Goal: Book appointment/travel/reservation

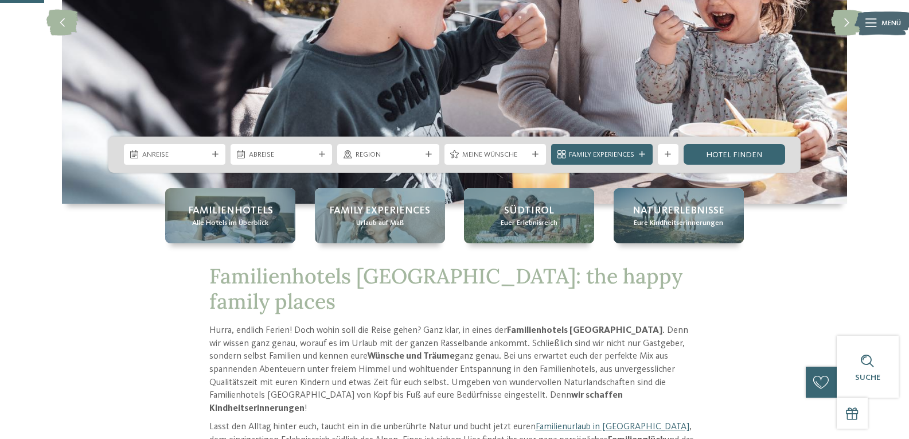
scroll to position [229, 0]
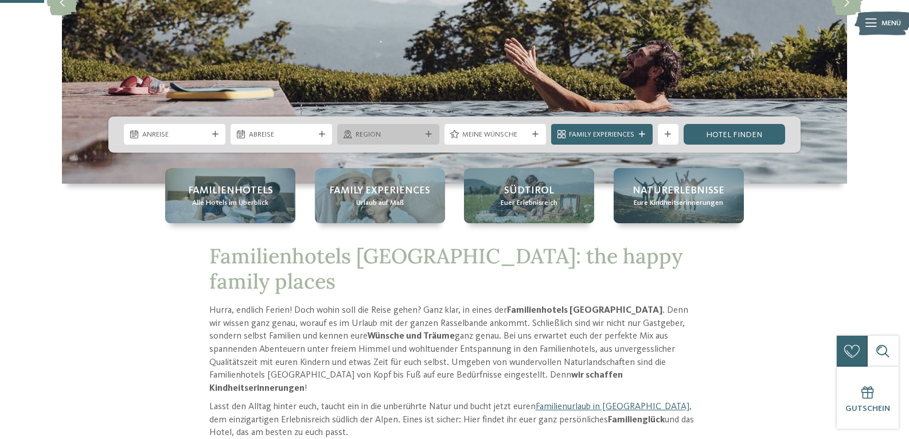
click at [433, 139] on div "Region" at bounding box center [387, 134] width 101 height 21
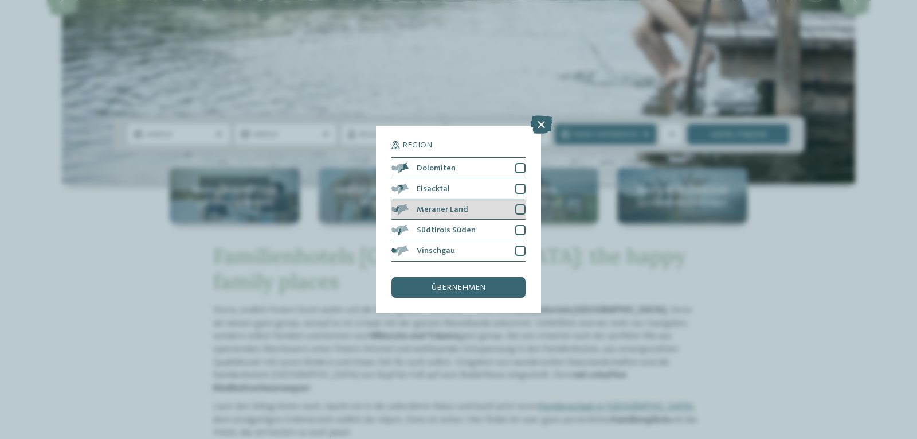
click at [521, 208] on div at bounding box center [520, 209] width 10 height 10
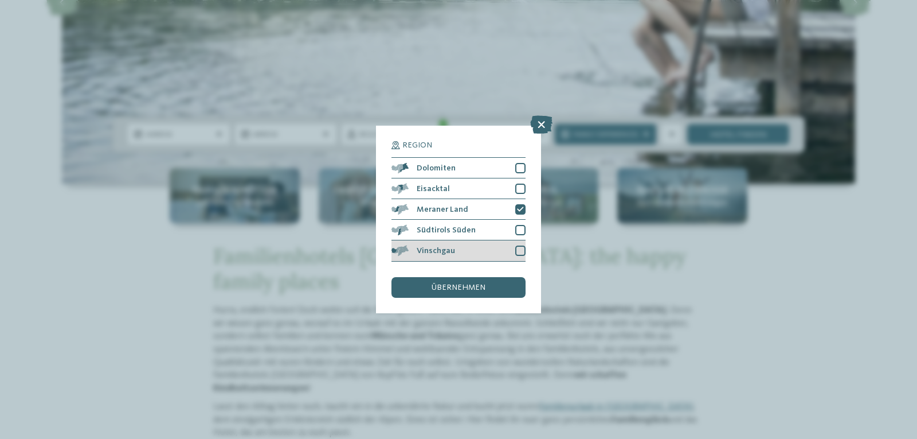
click at [518, 252] on div at bounding box center [520, 250] width 10 height 10
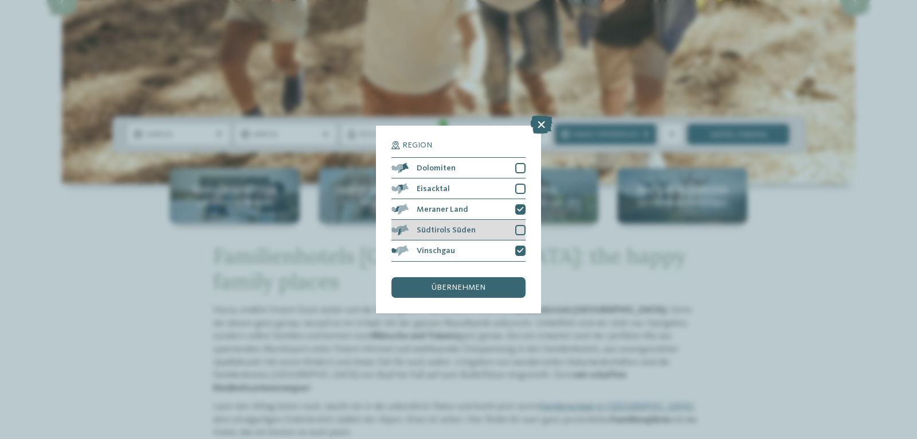
click at [521, 228] on div at bounding box center [520, 230] width 10 height 10
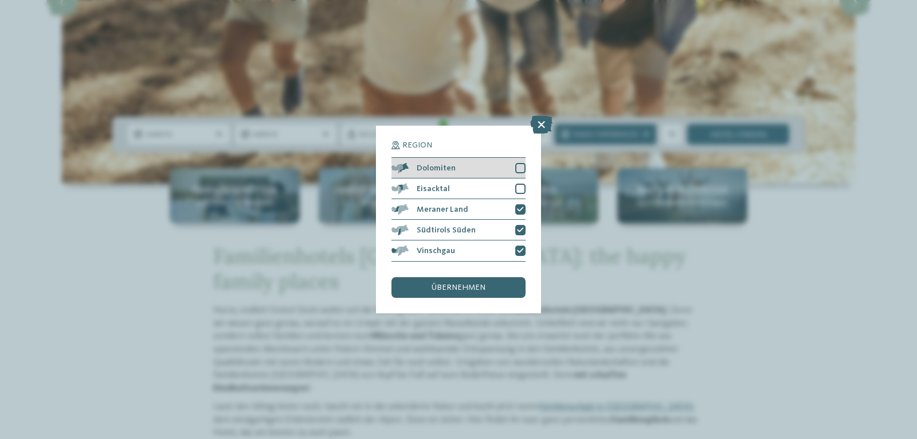
click at [520, 166] on div at bounding box center [520, 168] width 10 height 10
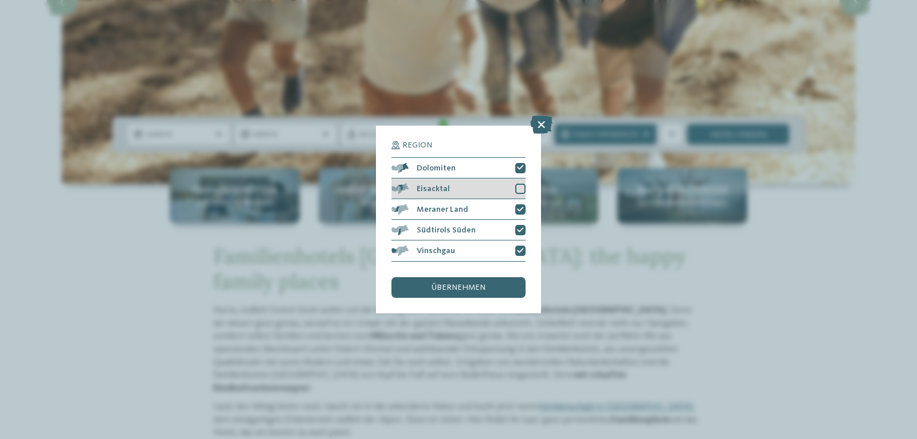
click at [518, 186] on div at bounding box center [520, 188] width 10 height 10
click at [471, 285] on span "übernehmen" at bounding box center [459, 287] width 54 height 8
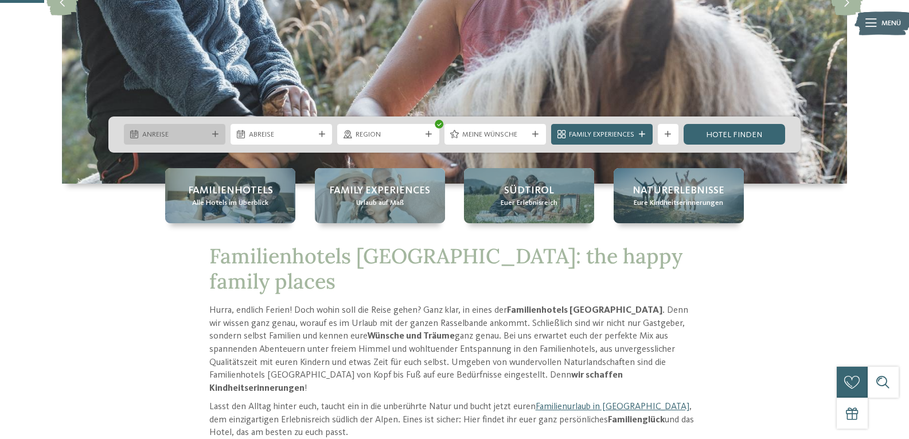
click at [211, 134] on div at bounding box center [215, 134] width 10 height 6
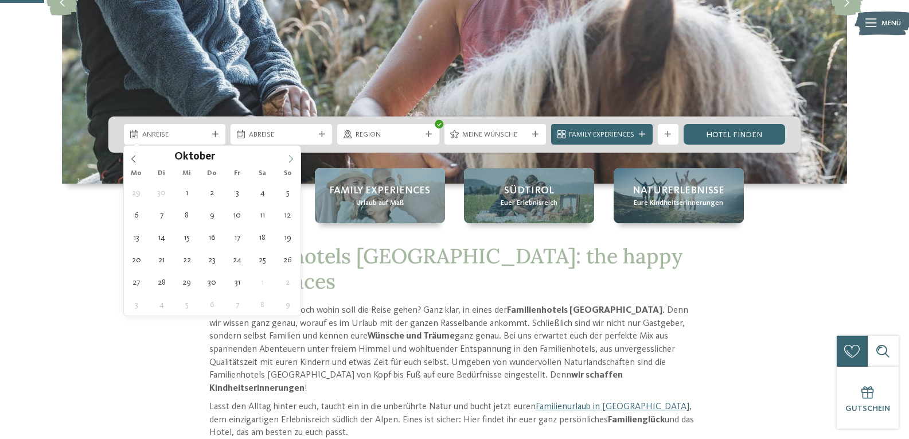
click at [289, 155] on icon at bounding box center [291, 159] width 8 height 8
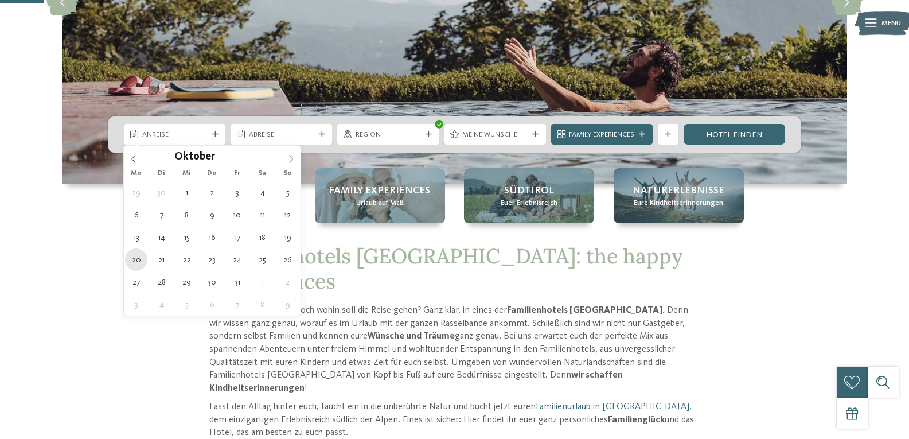
type div "20.10.2025"
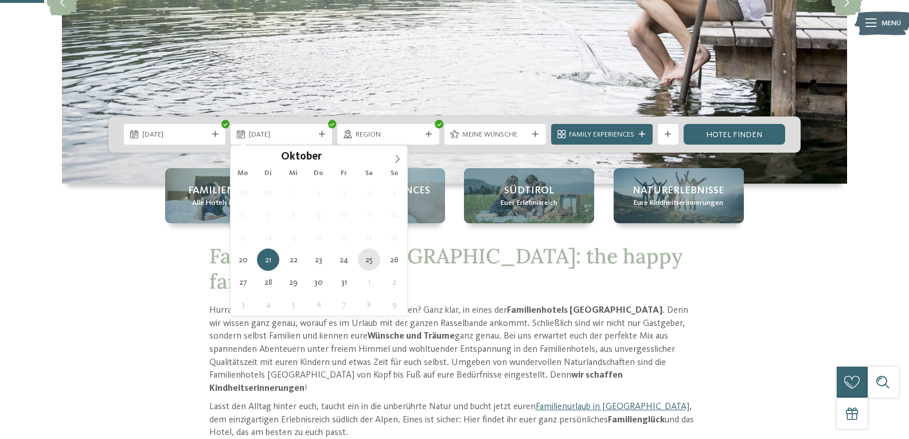
type div "25.10.2025"
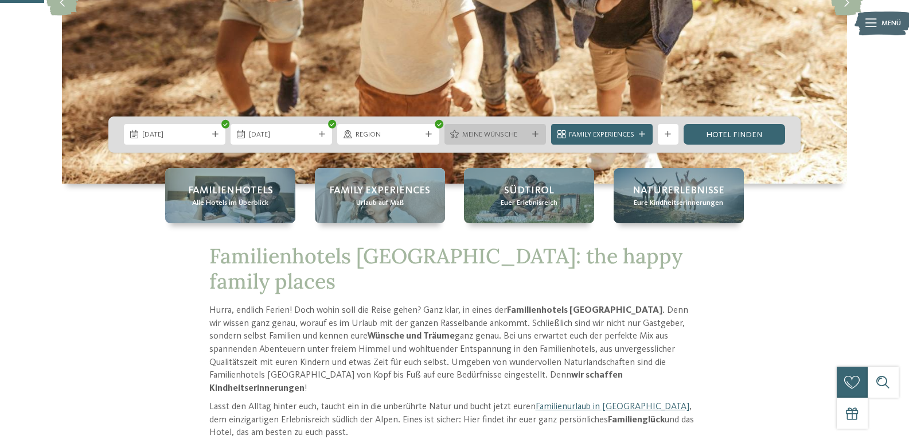
click at [532, 134] on icon at bounding box center [535, 134] width 6 height 6
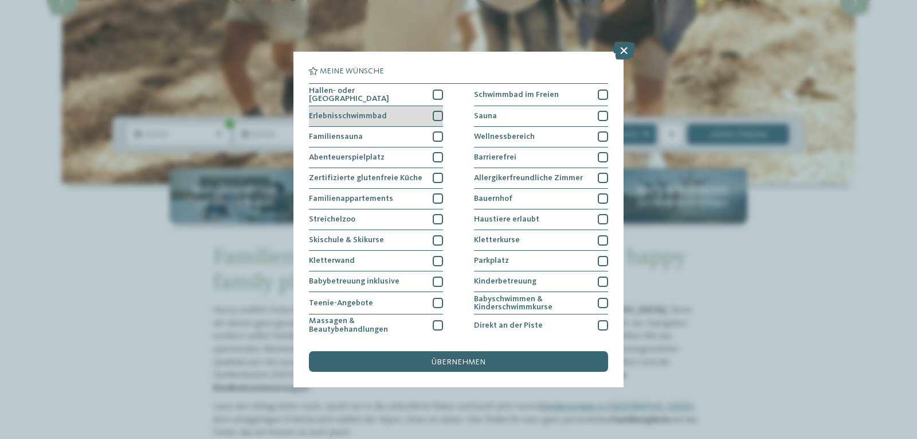
click at [435, 116] on div at bounding box center [438, 116] width 10 height 10
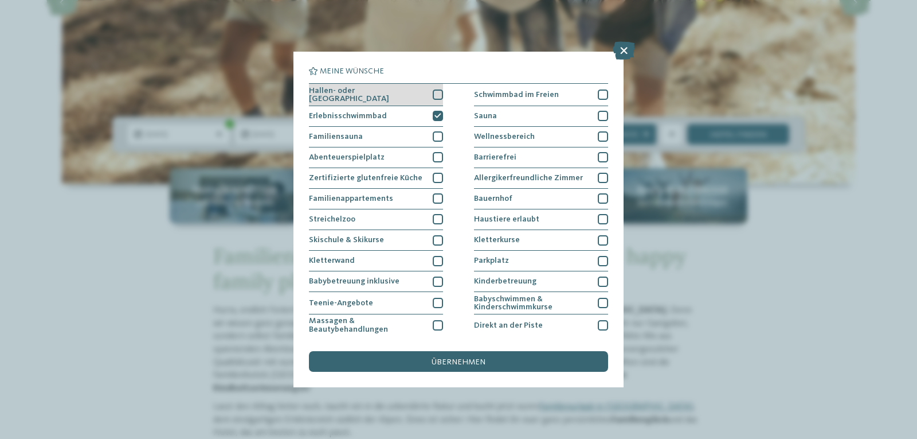
click at [438, 92] on div at bounding box center [438, 94] width 10 height 10
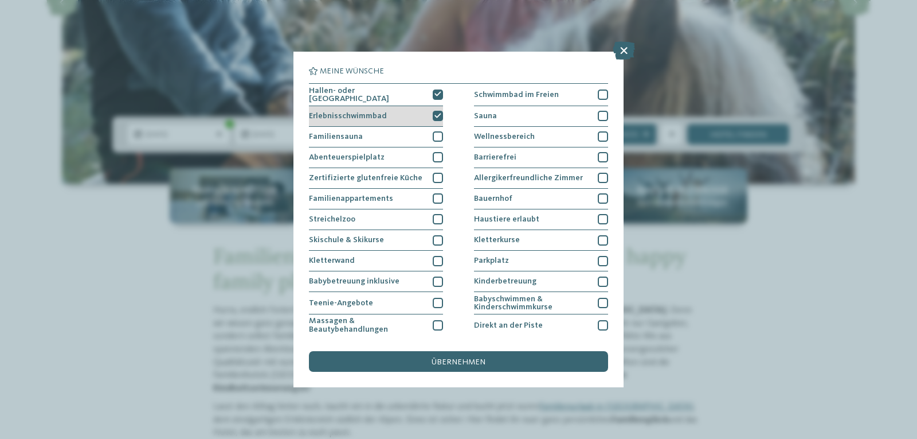
click at [435, 114] on icon at bounding box center [438, 116] width 7 height 6
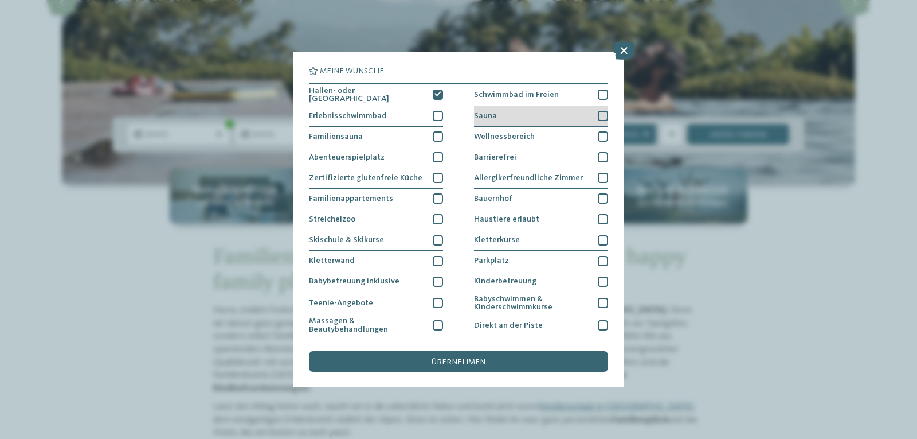
click at [598, 112] on div at bounding box center [603, 116] width 10 height 10
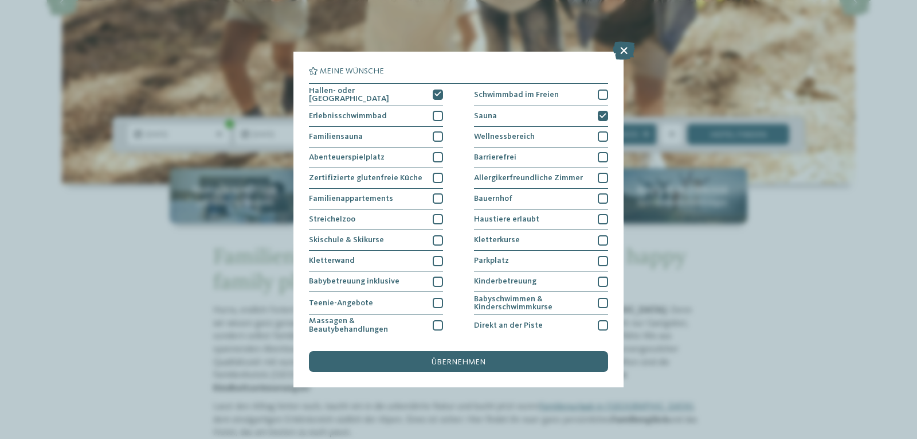
click at [466, 362] on span "übernehmen" at bounding box center [459, 362] width 54 height 8
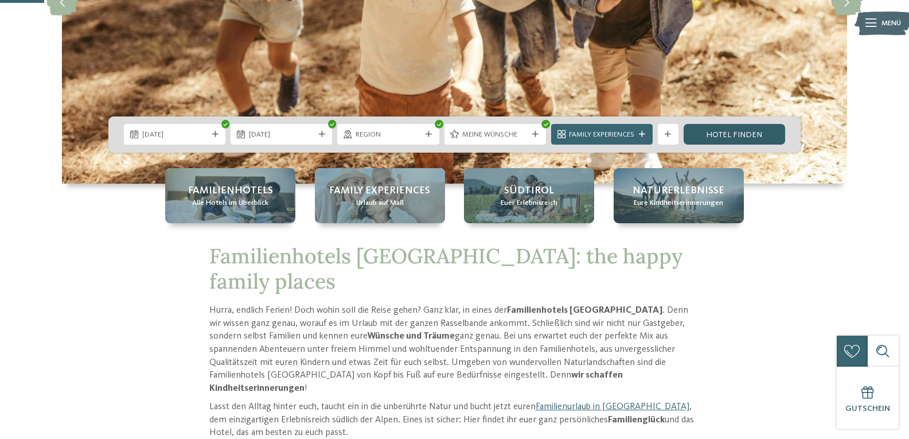
click at [718, 133] on link "Hotel finden" at bounding box center [733, 134] width 101 height 21
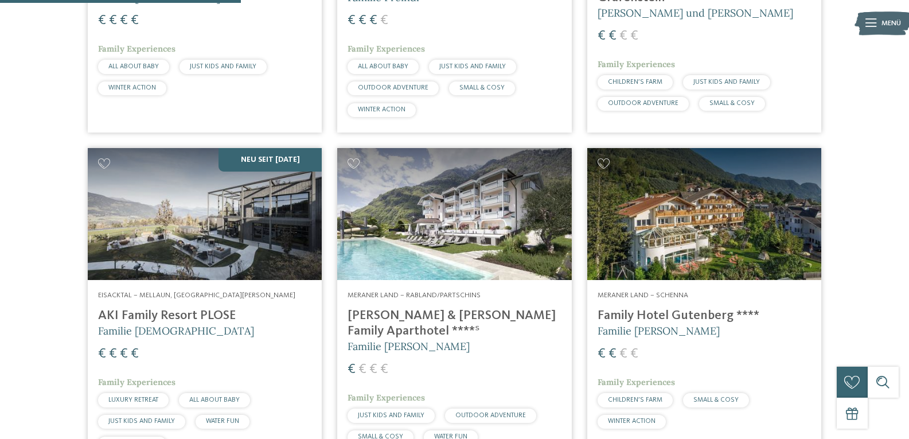
scroll to position [390, 0]
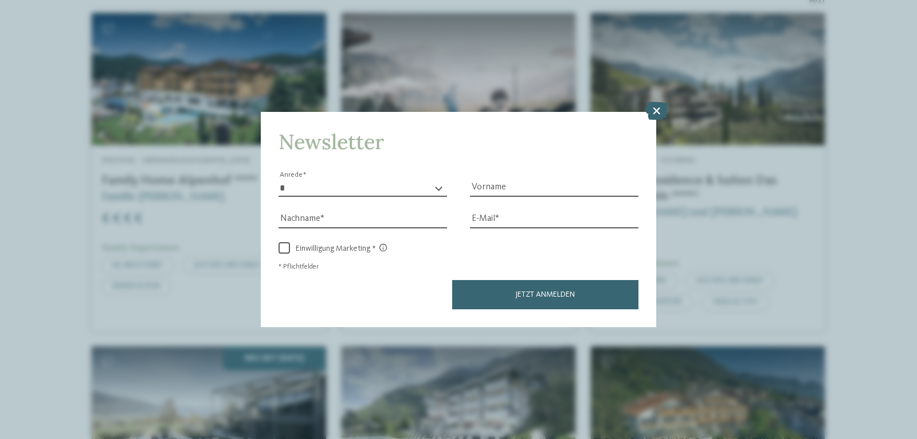
click at [655, 111] on icon at bounding box center [656, 110] width 22 height 18
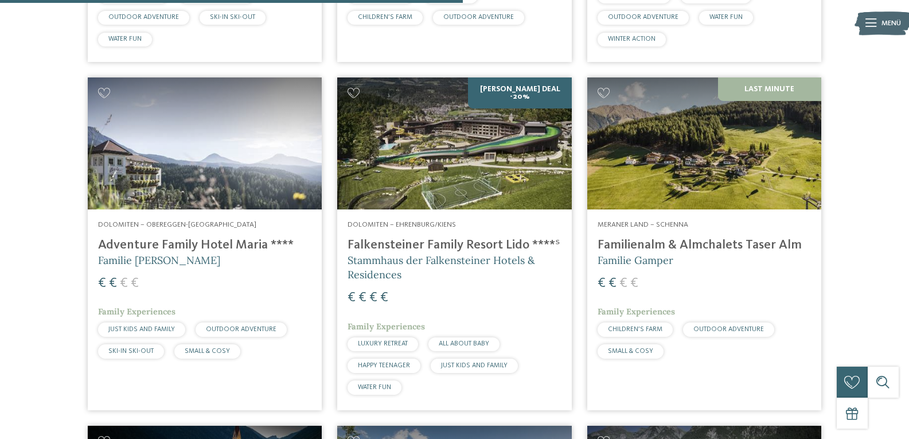
scroll to position [1300, 0]
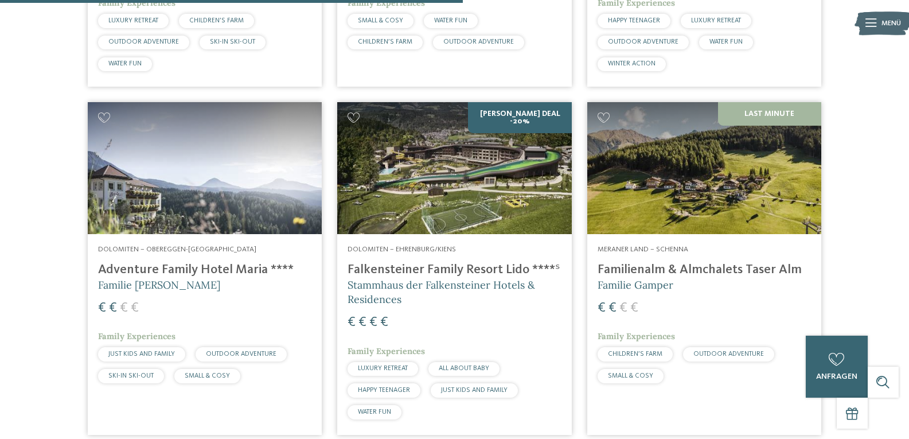
click at [473, 266] on h4 "Falkensteiner Family Resort Lido ****ˢ" at bounding box center [453, 269] width 213 height 15
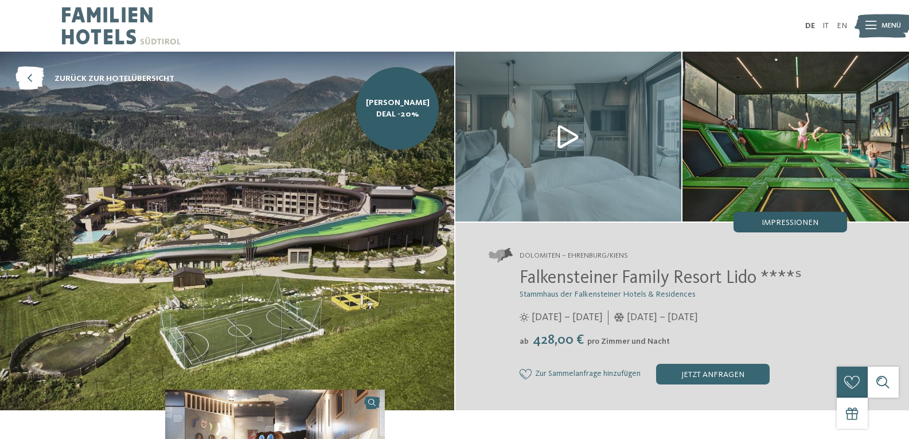
click at [770, 226] on span "Impressionen" at bounding box center [789, 222] width 57 height 8
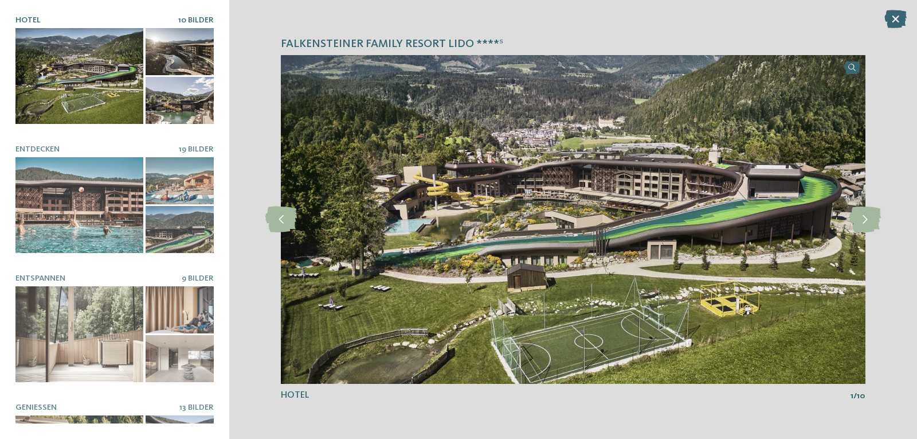
click at [93, 103] on div at bounding box center [79, 76] width 128 height 96
click at [103, 93] on div at bounding box center [79, 76] width 128 height 96
click at [175, 48] on div at bounding box center [180, 51] width 68 height 47
click at [177, 109] on div at bounding box center [180, 100] width 68 height 47
click at [866, 214] on icon at bounding box center [866, 219] width 32 height 26
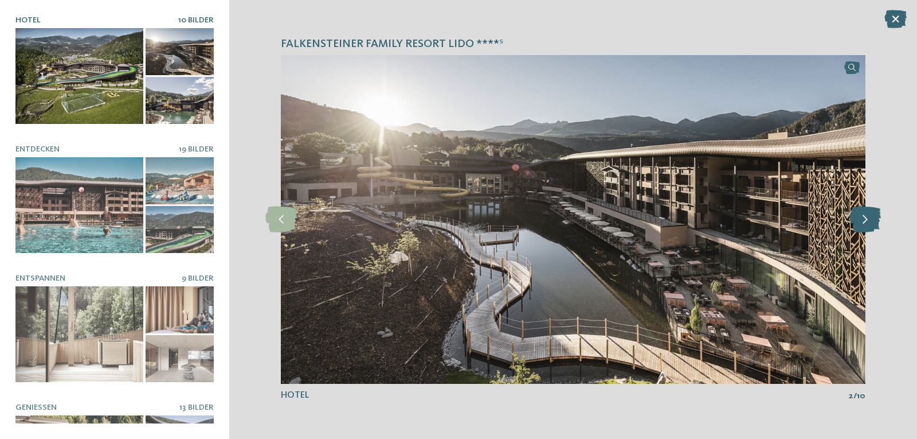
click at [866, 216] on icon at bounding box center [866, 219] width 32 height 26
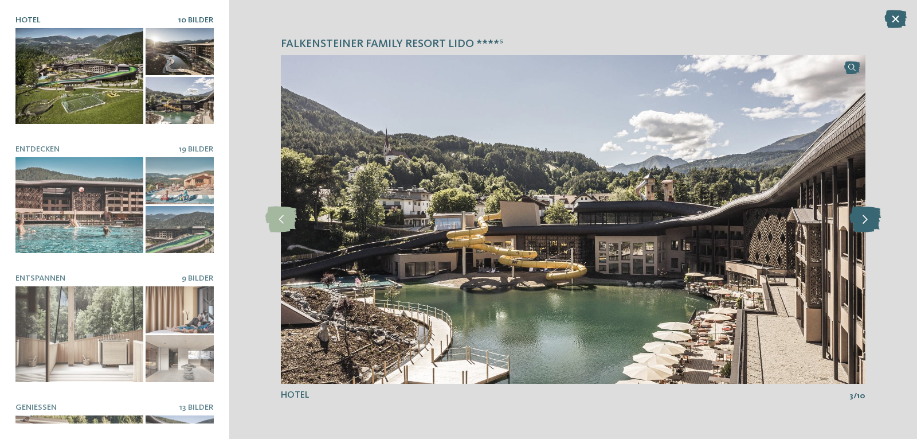
click at [866, 216] on icon at bounding box center [866, 219] width 32 height 26
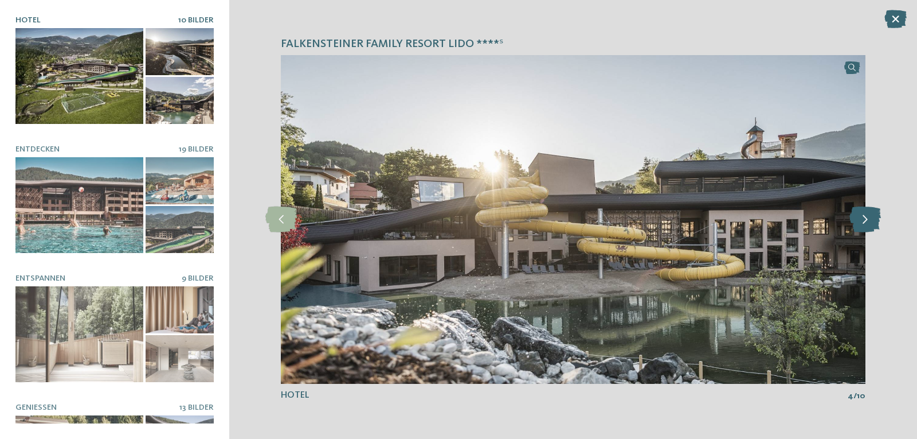
click at [866, 216] on icon at bounding box center [866, 219] width 32 height 26
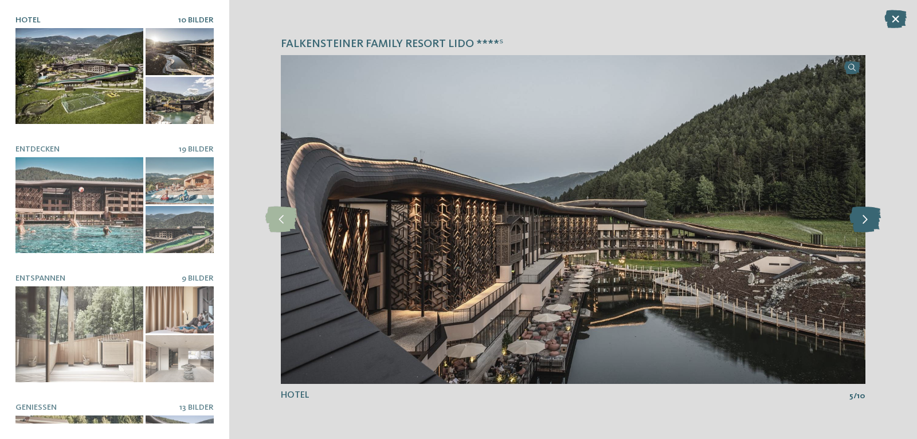
click at [866, 216] on icon at bounding box center [866, 219] width 32 height 26
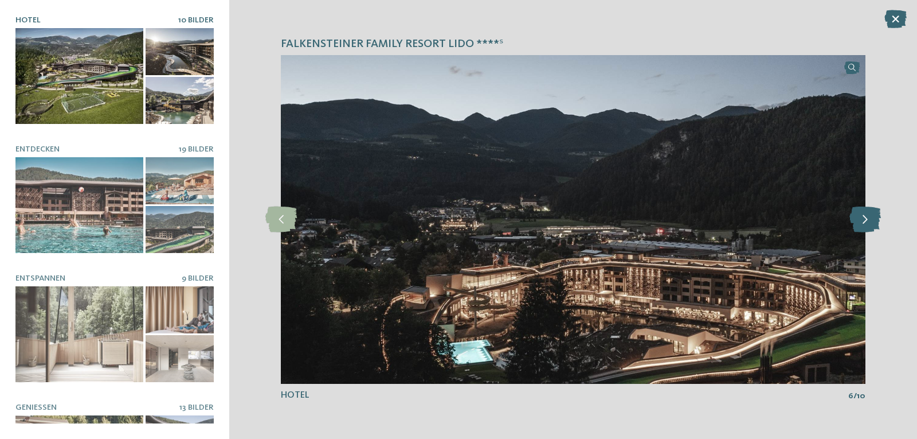
click at [866, 216] on icon at bounding box center [866, 219] width 32 height 26
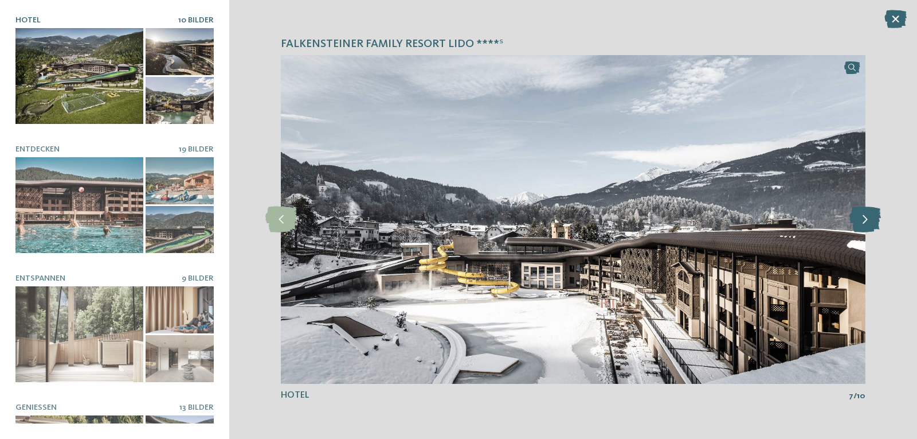
click at [866, 216] on icon at bounding box center [866, 219] width 32 height 26
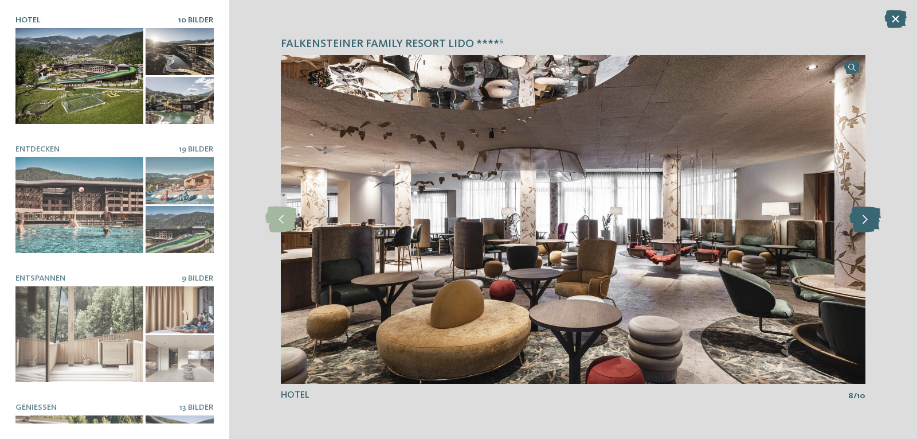
click at [866, 216] on icon at bounding box center [866, 219] width 32 height 26
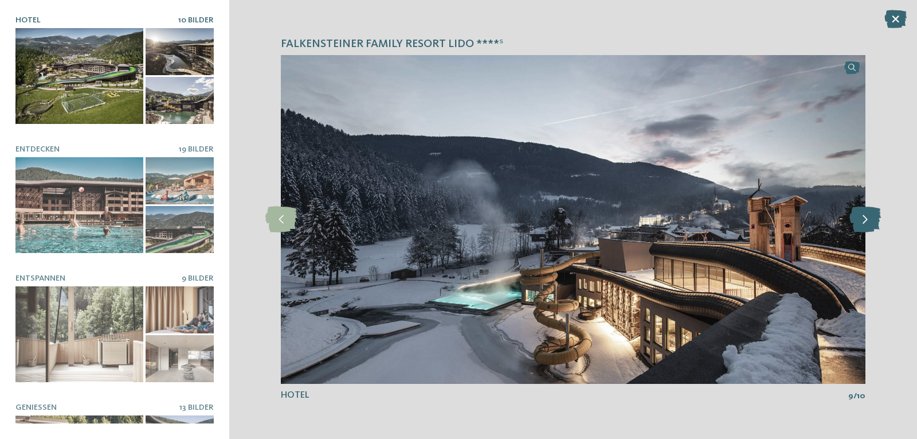
click at [866, 216] on icon at bounding box center [866, 219] width 32 height 26
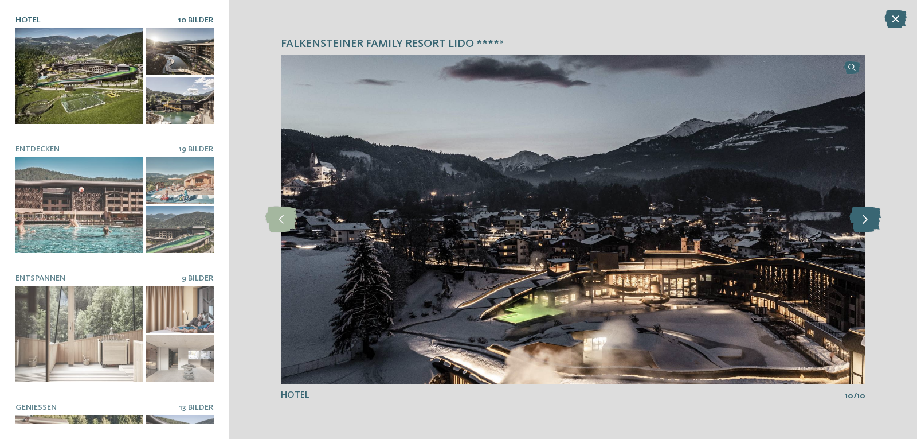
click at [866, 216] on icon at bounding box center [866, 219] width 32 height 26
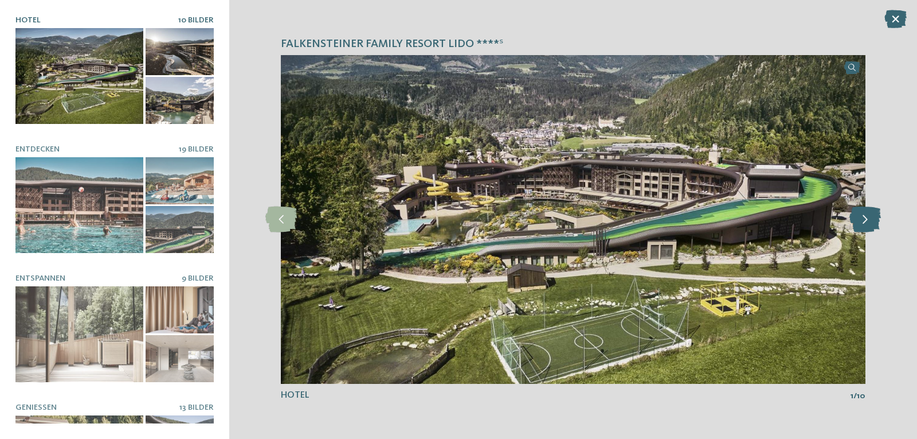
click at [866, 216] on icon at bounding box center [866, 219] width 32 height 26
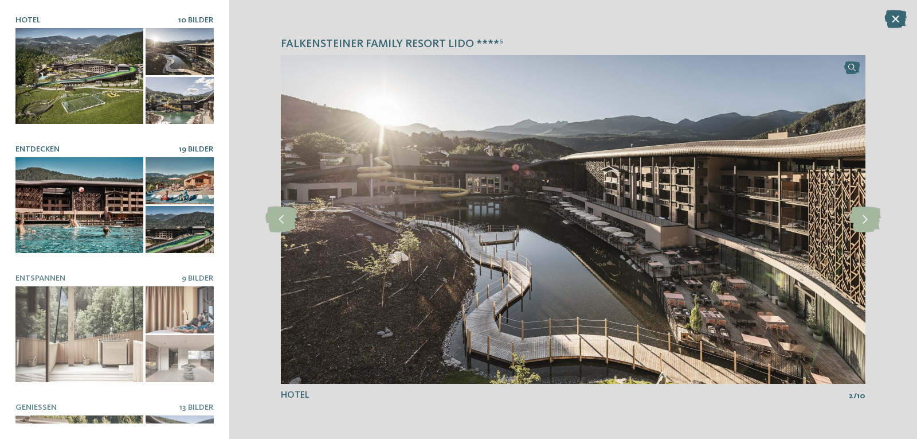
click at [102, 212] on div at bounding box center [79, 205] width 128 height 96
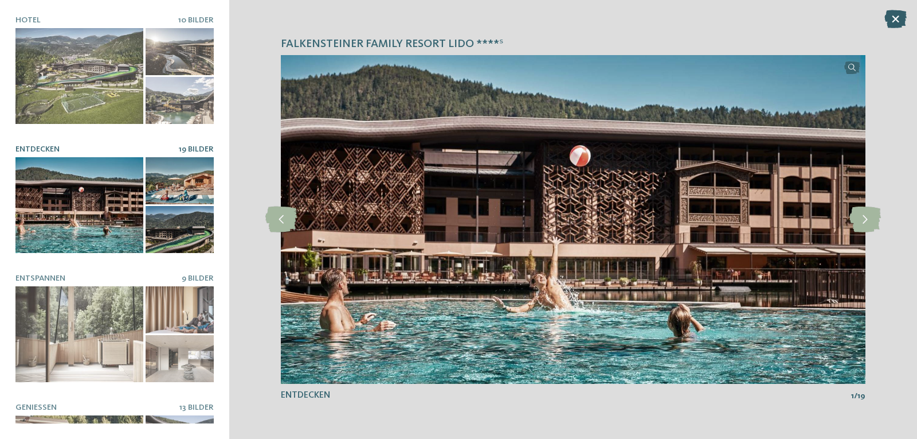
click at [895, 18] on icon at bounding box center [896, 19] width 22 height 18
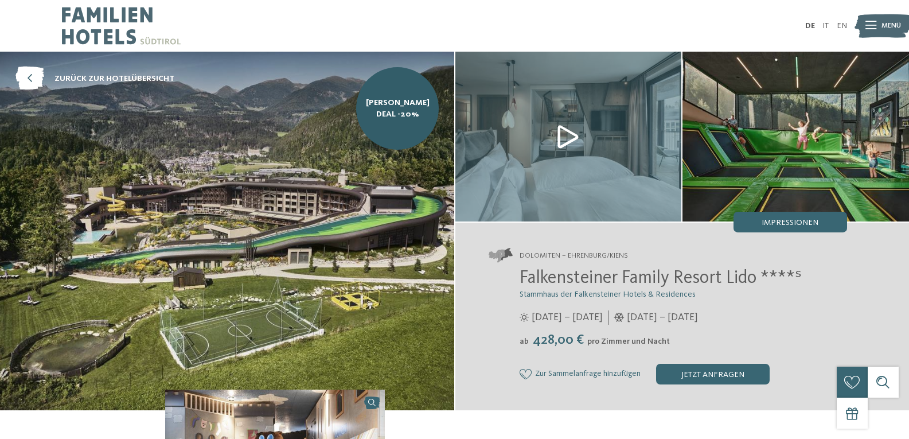
click at [791, 133] on img at bounding box center [795, 137] width 226 height 170
click at [401, 109] on span "[PERSON_NAME] Deal -20%" at bounding box center [397, 108] width 67 height 23
